Goal: Task Accomplishment & Management: Manage account settings

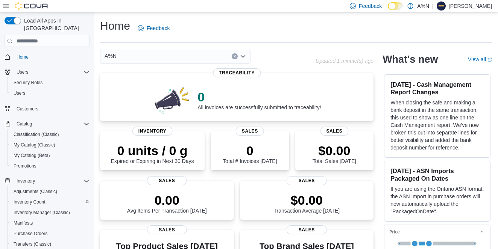
click at [27, 199] on span "Inventory Count" at bounding box center [30, 202] width 32 height 6
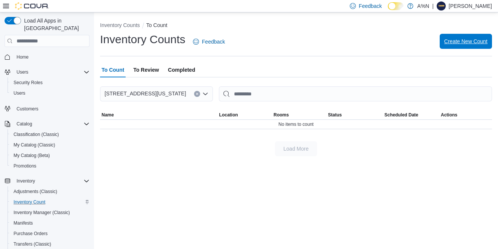
click at [452, 43] on span "Create New Count" at bounding box center [465, 42] width 43 height 8
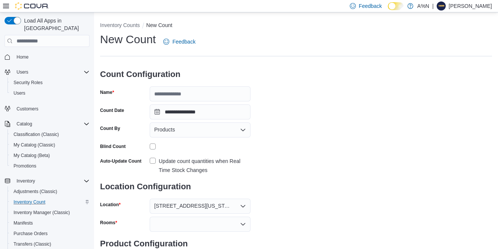
scroll to position [39, 0]
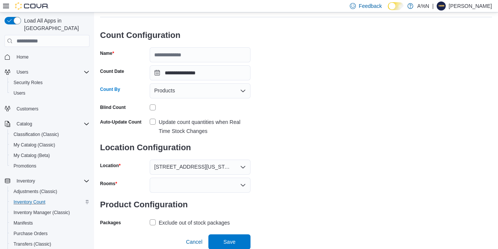
click at [243, 92] on icon "Open list of options" at bounding box center [243, 91] width 6 height 6
click at [243, 92] on icon "Close list of options" at bounding box center [243, 91] width 5 height 2
click at [329, 91] on div "**********" at bounding box center [296, 111] width 392 height 236
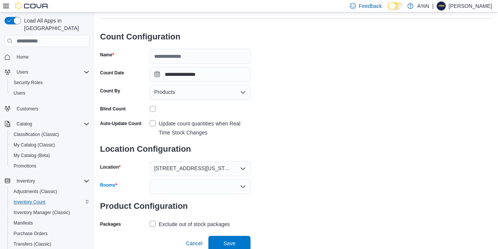
click at [242, 186] on icon "Open list of options" at bounding box center [243, 187] width 6 height 6
click at [295, 178] on div "**********" at bounding box center [296, 112] width 392 height 236
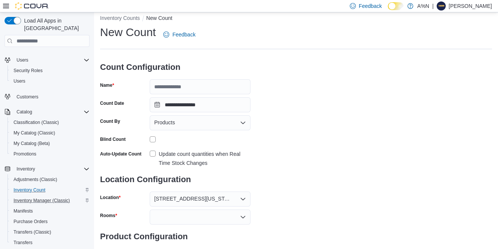
scroll to position [38, 0]
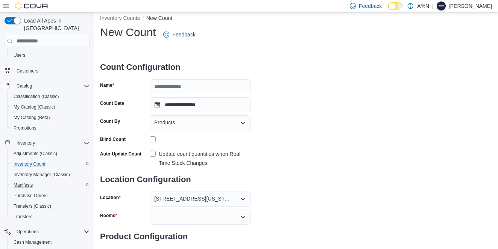
click at [26, 182] on span "Manifests" at bounding box center [23, 185] width 19 height 6
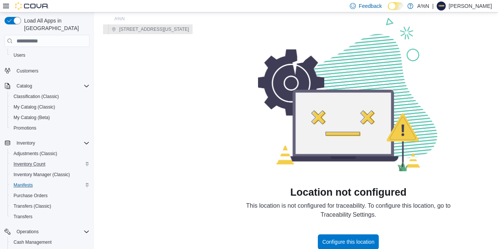
scroll to position [35, 0]
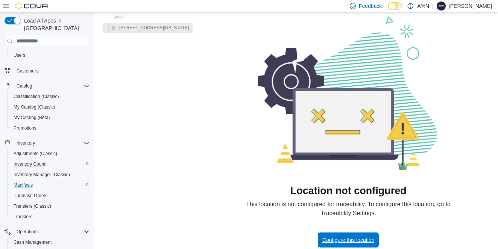
click at [374, 240] on span "Configure this location" at bounding box center [348, 240] width 52 height 8
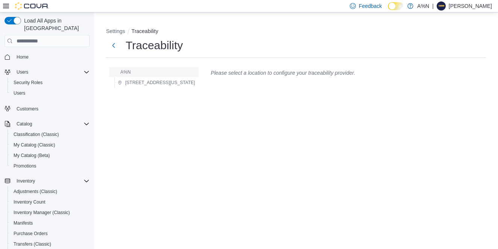
click at [115, 73] on img "button" at bounding box center [115, 72] width 5 height 5
click at [168, 91] on div "A%N 130 Washington Ave, STE B - 3rd Floor, Albany, NY 12210" at bounding box center [153, 77] width 95 height 27
click at [172, 80] on span "[STREET_ADDRESS][US_STATE]" at bounding box center [160, 83] width 70 height 6
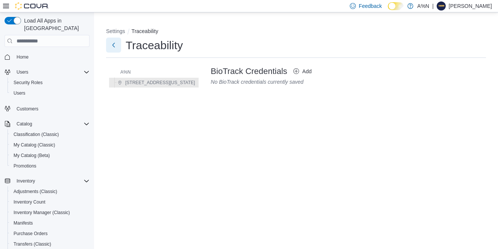
click at [116, 46] on button "Next" at bounding box center [113, 45] width 15 height 15
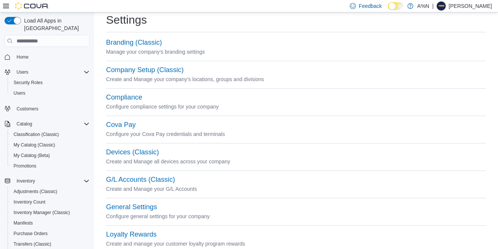
scroll to position [14, 0]
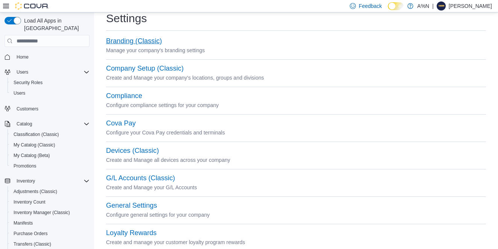
click at [134, 41] on button "Branding (Classic)" at bounding box center [134, 41] width 56 height 8
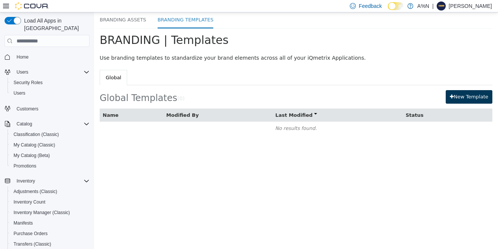
click at [466, 96] on button "New Template" at bounding box center [468, 97] width 47 height 14
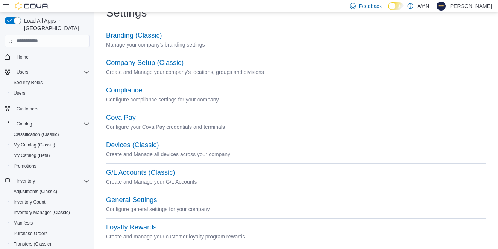
scroll to position [28, 0]
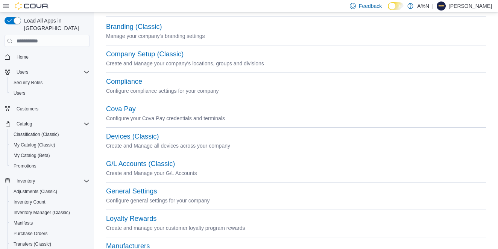
click at [136, 136] on button "Devices (Classic)" at bounding box center [132, 137] width 53 height 8
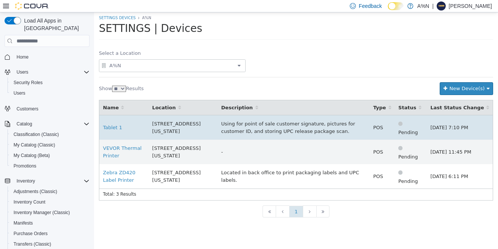
click at [402, 122] on icon at bounding box center [400, 124] width 4 height 10
click at [462, 129] on span "Jul 13, 2024 7:10 PM" at bounding box center [449, 128] width 38 height 6
click at [113, 126] on link "Tablet 1" at bounding box center [112, 128] width 19 height 6
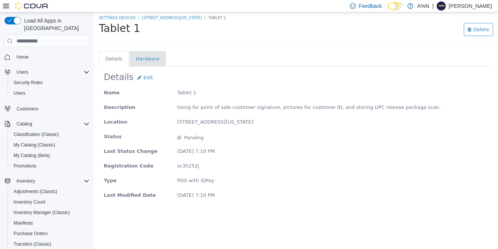
click at [142, 60] on li "Hardware" at bounding box center [148, 59] width 24 height 8
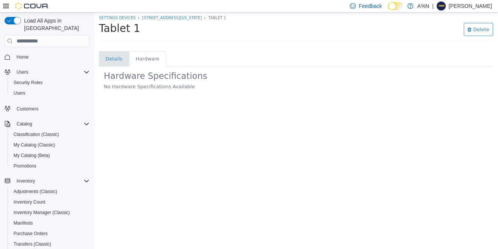
click at [111, 59] on li "Details" at bounding box center [113, 59] width 17 height 8
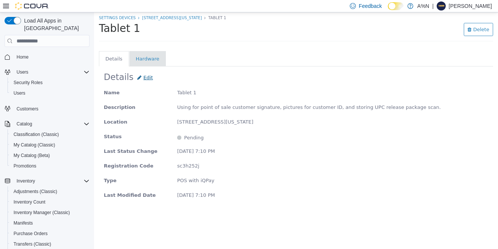
click at [145, 80] on span "Edit" at bounding box center [144, 78] width 15 height 6
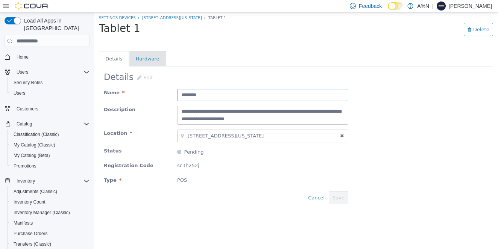
click at [218, 95] on input "********" at bounding box center [262, 95] width 171 height 12
click at [180, 151] on icon at bounding box center [179, 152] width 4 height 10
click at [194, 165] on span "sc3h252j" at bounding box center [188, 166] width 22 height 6
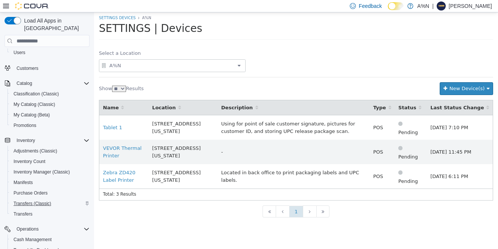
scroll to position [56, 0]
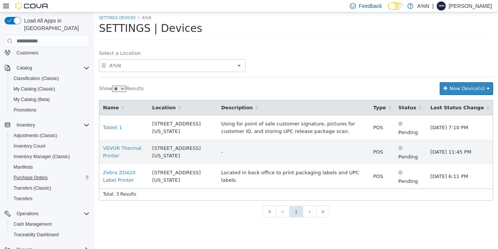
click at [25, 175] on span "Purchase Orders" at bounding box center [31, 178] width 34 height 6
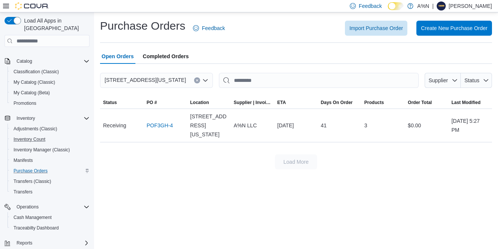
scroll to position [76, 0]
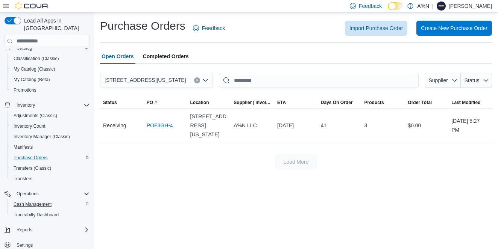
click at [42, 201] on span "Cash Management" at bounding box center [33, 204] width 38 height 6
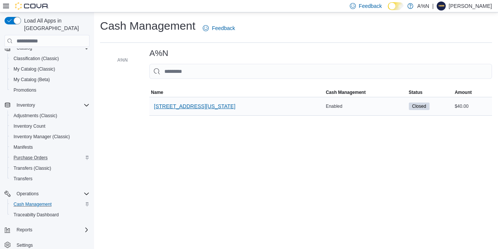
click at [189, 104] on span "[STREET_ADDRESS][US_STATE]" at bounding box center [195, 107] width 82 height 8
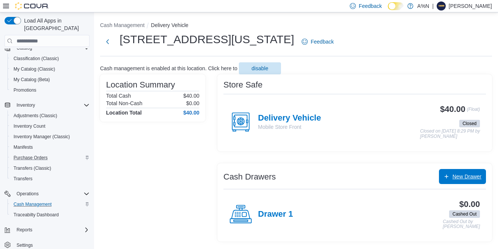
click at [469, 177] on span "New Drawer" at bounding box center [466, 177] width 29 height 8
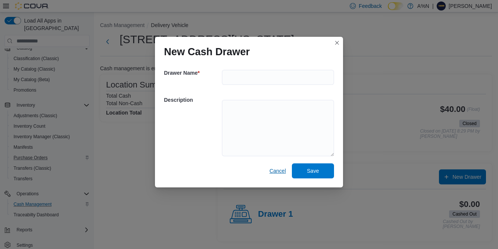
click at [281, 171] on span "Cancel" at bounding box center [277, 171] width 17 height 8
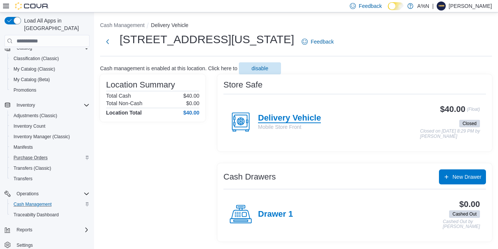
click at [274, 120] on h4 "Delivery Vehicle" at bounding box center [289, 118] width 63 height 10
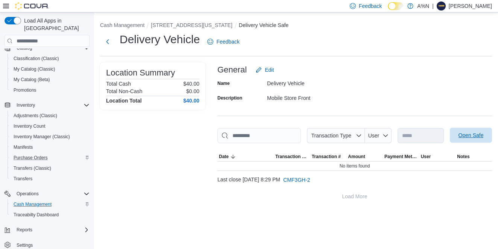
click at [458, 139] on span "Open Safe" at bounding box center [470, 136] width 25 height 8
click at [310, 184] on span "CMF3GH-2" at bounding box center [296, 180] width 27 height 8
click at [458, 139] on span "Open Safe" at bounding box center [470, 136] width 25 height 8
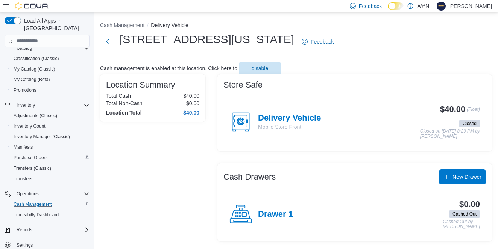
click at [37, 191] on span "Operations" at bounding box center [28, 194] width 22 height 6
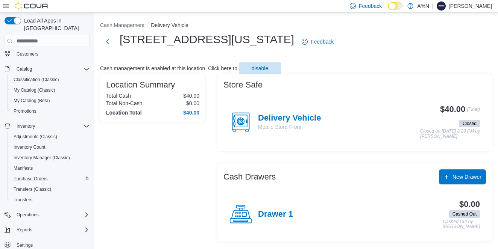
click at [35, 212] on span "Operations" at bounding box center [28, 215] width 22 height 6
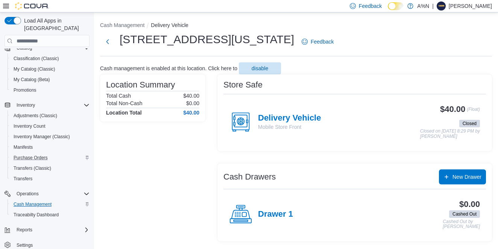
click at [38, 201] on span "Cash Management" at bounding box center [33, 204] width 38 height 6
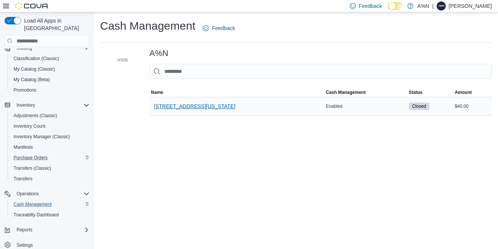
click at [203, 106] on span "[STREET_ADDRESS][US_STATE]" at bounding box center [195, 107] width 82 height 8
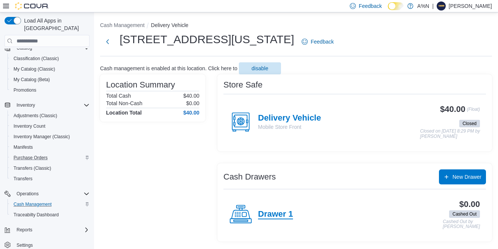
click at [278, 213] on h4 "Drawer 1" at bounding box center [275, 215] width 35 height 10
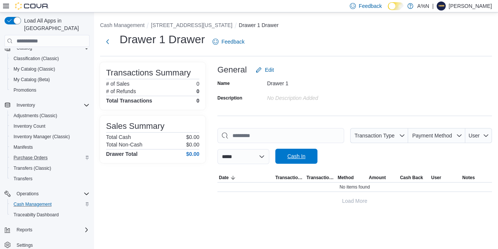
click at [305, 158] on span "Cash In" at bounding box center [296, 157] width 18 height 8
click at [375, 165] on div at bounding box center [354, 168] width 274 height 9
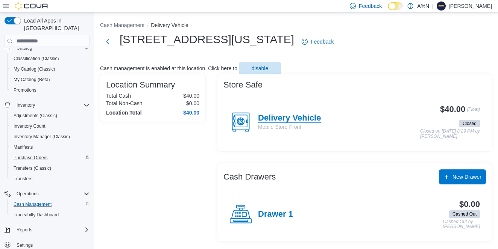
click at [296, 117] on h4 "Delivery Vehicle" at bounding box center [289, 118] width 63 height 10
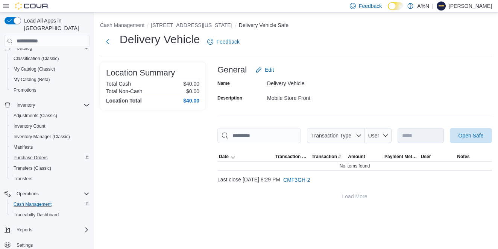
click at [362, 136] on icon "button" at bounding box center [358, 136] width 6 height 6
click at [351, 135] on span "Transaction Type" at bounding box center [331, 136] width 40 height 6
click at [301, 136] on input "This is a search bar. As you type, the results lower in the page will automatic…" at bounding box center [258, 135] width 83 height 15
click at [379, 137] on span "User" at bounding box center [373, 136] width 11 height 6
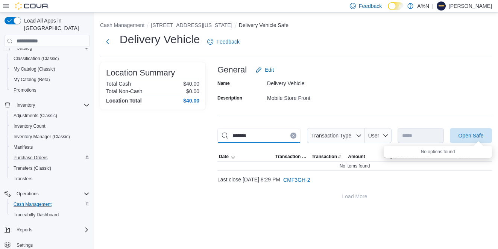
click at [301, 131] on input "*******" at bounding box center [258, 135] width 83 height 15
click at [287, 131] on input "*******" at bounding box center [258, 135] width 83 height 15
click at [264, 136] on input "*******" at bounding box center [258, 135] width 83 height 15
type input "*"
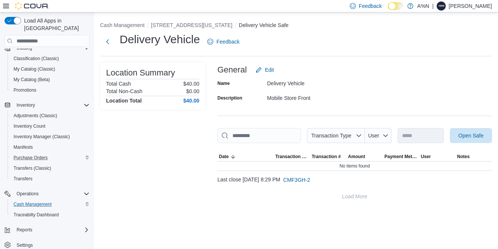
click at [189, 149] on div "Location Summary Total Cash $40.00 Total Non-Cash $0.00 Location Total $40.00" at bounding box center [152, 133] width 105 height 142
click at [306, 184] on span "CMF3GH-2" at bounding box center [296, 180] width 27 height 8
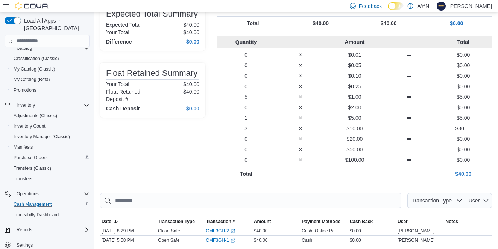
scroll to position [120, 0]
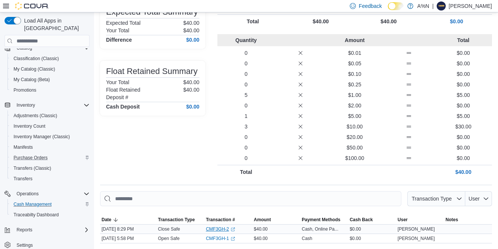
click at [226, 227] on link "CMF3GH-2 (opens in a new tab or window)" at bounding box center [220, 229] width 29 height 6
click at [233, 230] on icon "External link" at bounding box center [232, 229] width 5 height 5
click at [211, 237] on link "CMF3GH-1 (opens in a new tab or window)" at bounding box center [220, 239] width 29 height 6
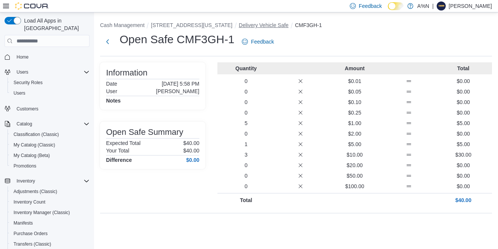
click at [288, 26] on button "Delivery Vehicle Safe" at bounding box center [264, 25] width 50 height 6
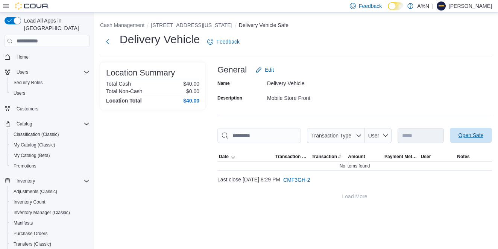
click at [458, 139] on span "Open Safe" at bounding box center [470, 136] width 25 height 8
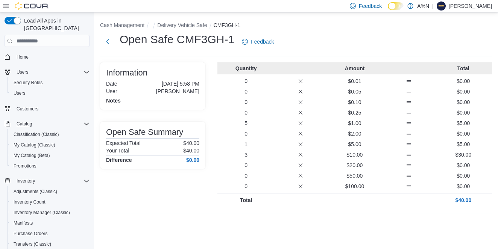
click at [30, 121] on span "Catalog" at bounding box center [24, 124] width 15 height 6
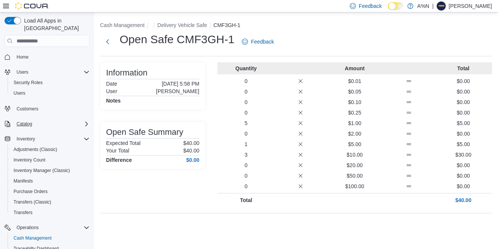
click at [25, 121] on span "Catalog" at bounding box center [24, 124] width 15 height 6
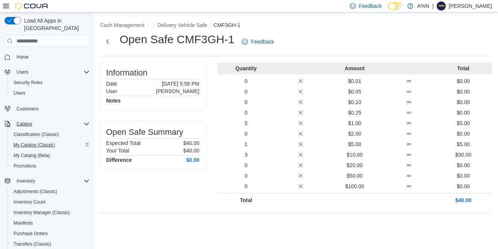
click at [29, 142] on span "My Catalog (Classic)" at bounding box center [35, 145] width 42 height 6
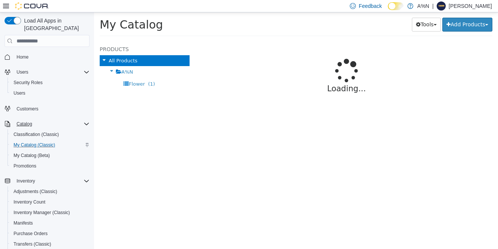
select select "**********"
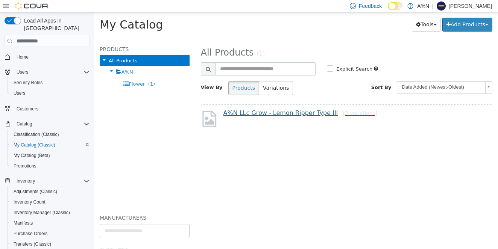
click at [275, 113] on link "A%N LLc Grow - Lemon Ripper Type III [3 variations]" at bounding box center [300, 112] width 154 height 7
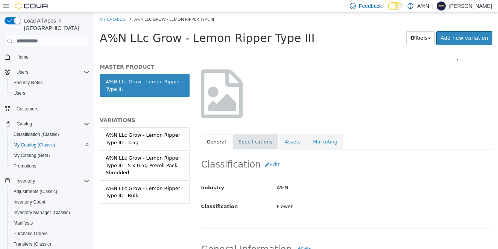
scroll to position [51, 0]
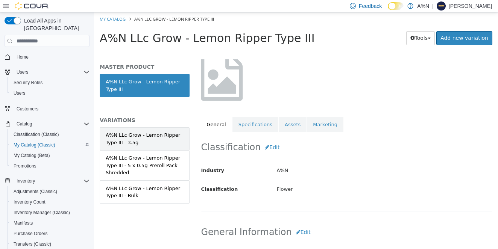
click at [168, 139] on div "A%N LLc Grow - Lemon Ripper Type III - 3.5g" at bounding box center [145, 139] width 78 height 15
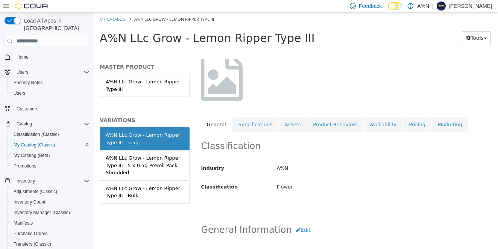
click at [164, 160] on div "A%N LLc Grow - Lemon Ripper Type III - 5 x 0.5g Preroll Pack Shredded" at bounding box center [145, 165] width 78 height 22
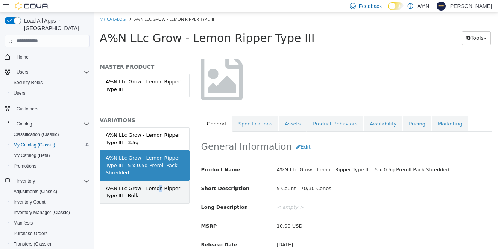
click at [156, 187] on div "A%N LLc Grow - Lemon Ripper Type III - Bulk" at bounding box center [145, 192] width 78 height 15
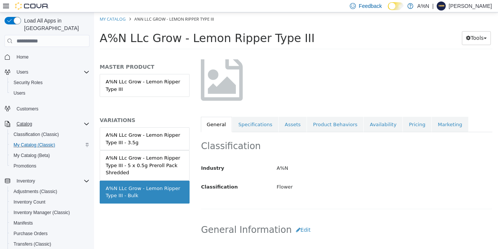
click at [226, 85] on icon at bounding box center [222, 76] width 42 height 49
